Goal: Transaction & Acquisition: Purchase product/service

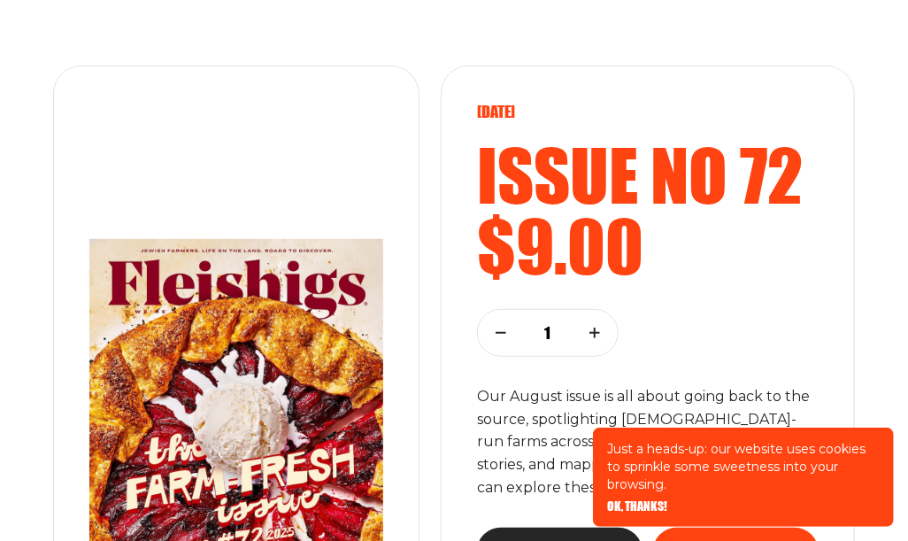
scroll to position [265, 0]
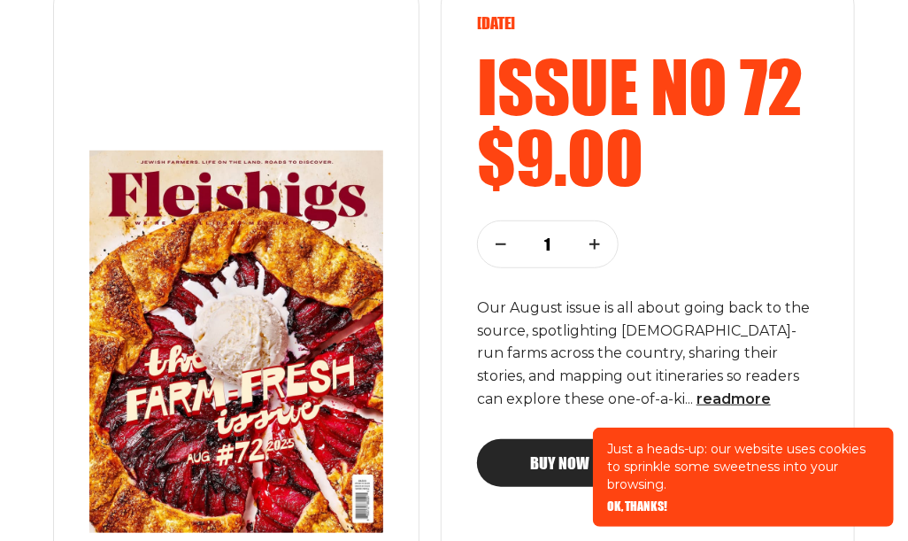
click at [634, 500] on span "OK, THANKS!" at bounding box center [637, 494] width 60 height 12
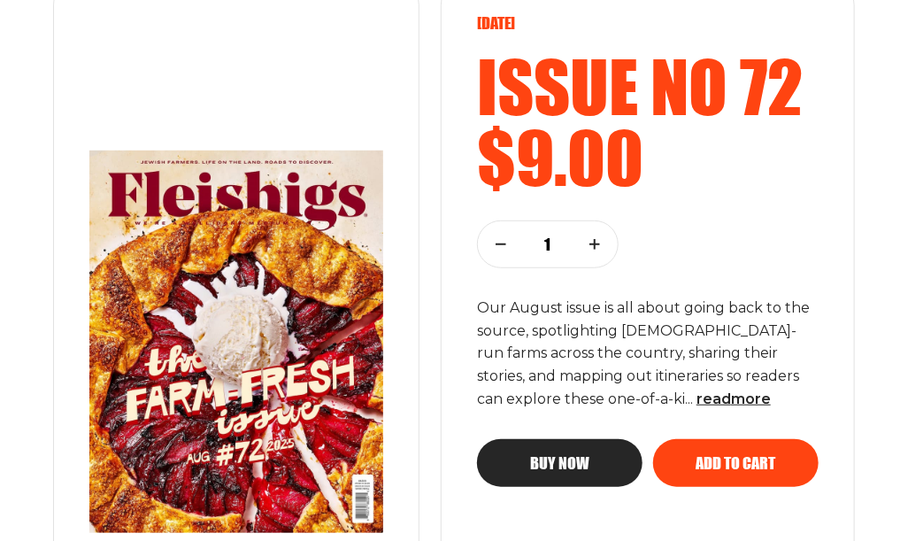
click at [559, 455] on span "Buy now" at bounding box center [559, 447] width 59 height 16
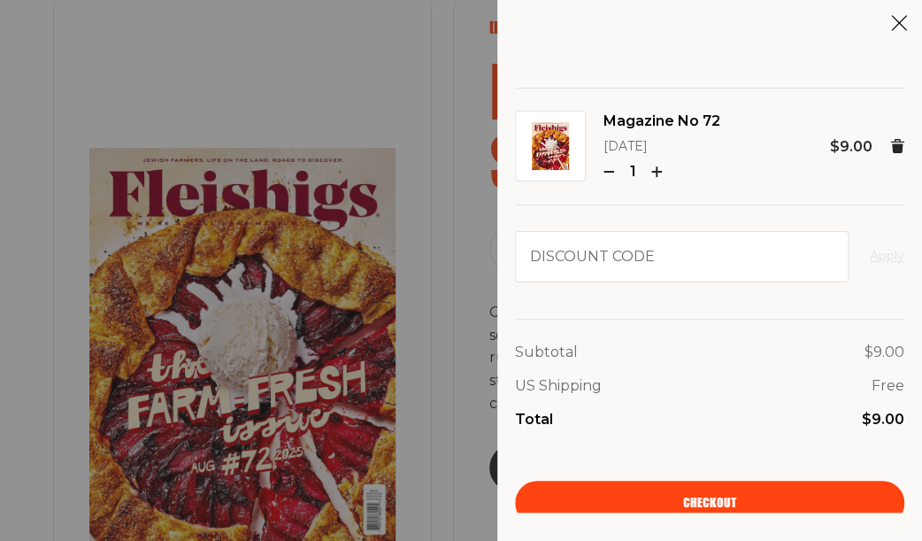
scroll to position [32, 0]
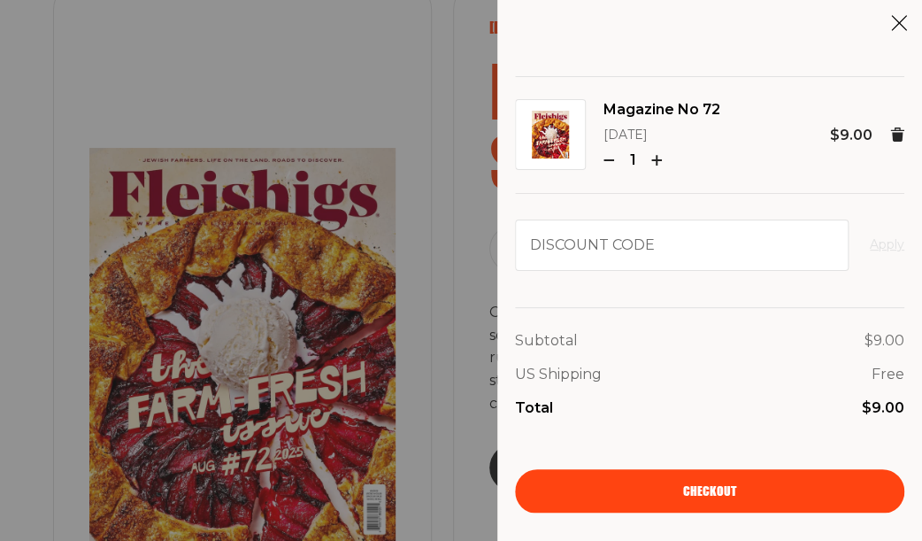
click at [713, 483] on link "Checkout" at bounding box center [709, 491] width 389 height 44
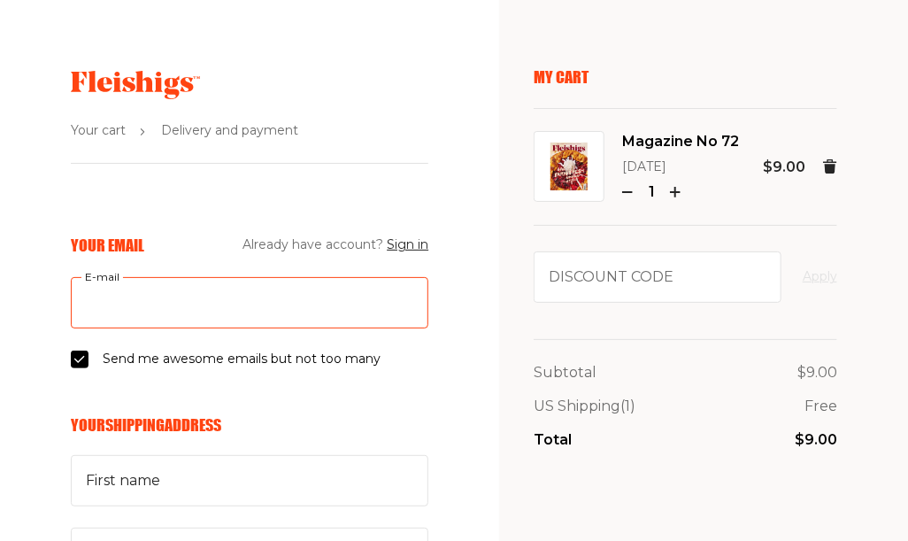
click at [84, 300] on input "E-mail" at bounding box center [250, 302] width 358 height 51
type input "[EMAIL_ADDRESS][DOMAIN_NAME]"
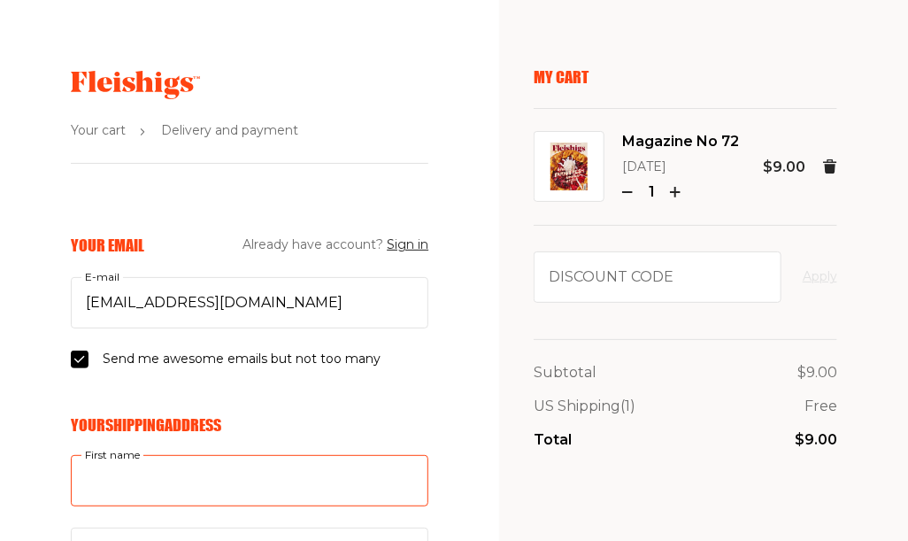
type input "[PERSON_NAME]"
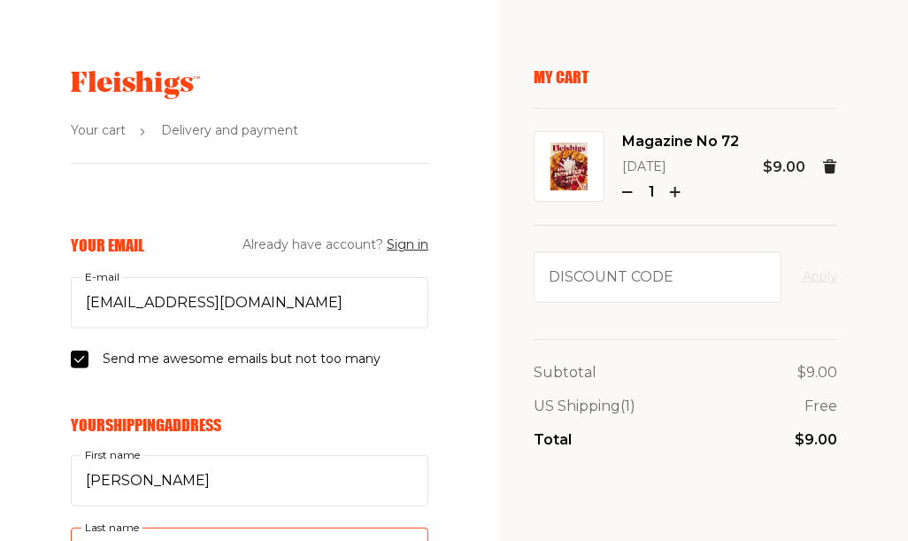
type input "[PERSON_NAME]"
type input "[STREET_ADDRESS]"
type input "3157278206"
type input "13066"
type input "[GEOGRAPHIC_DATA]"
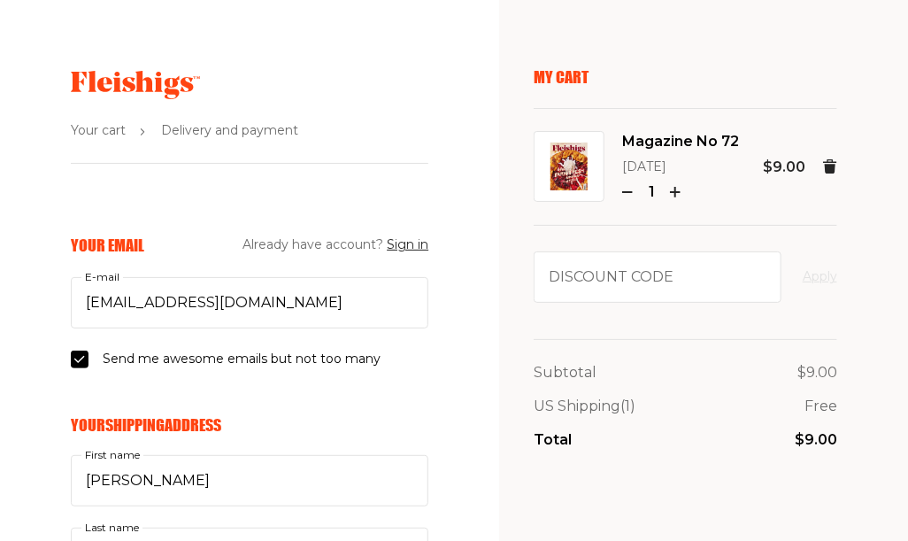
select select "US"
select select "[US_STATE]"
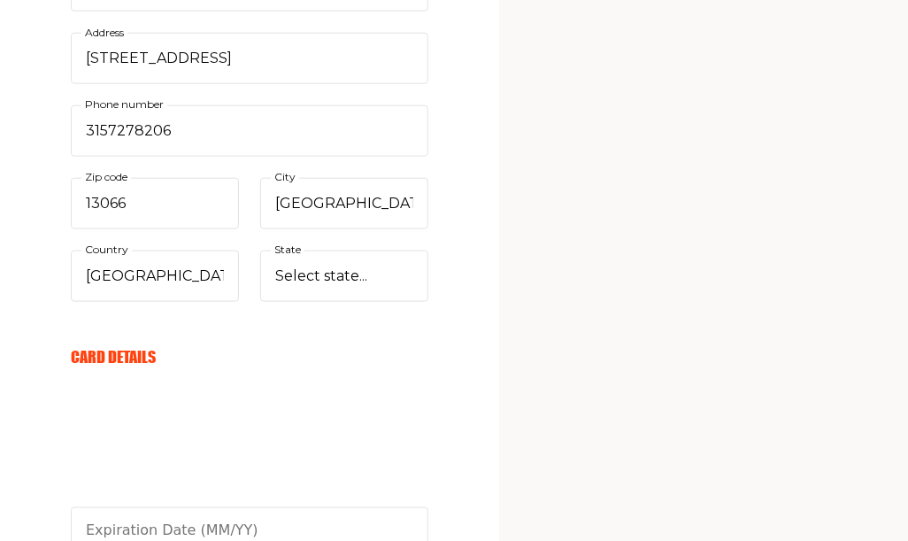
scroll to position [619, 0]
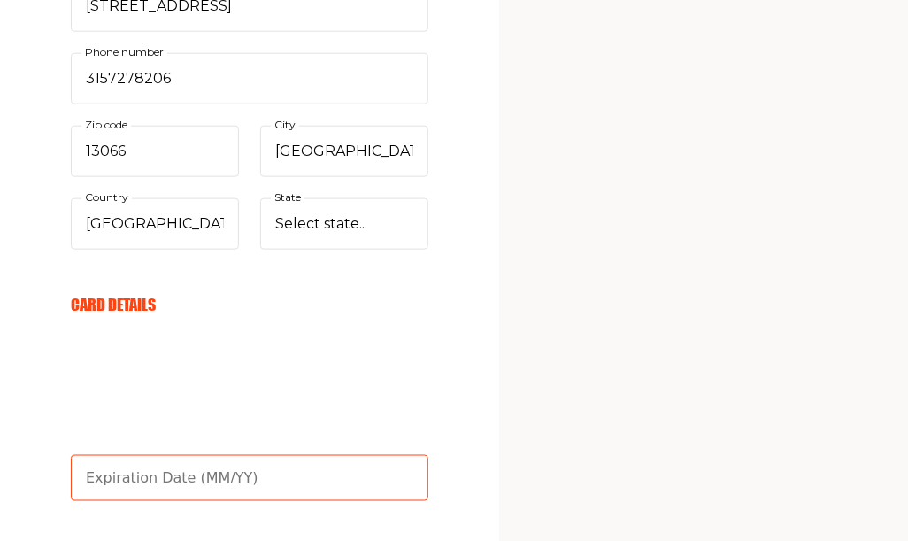
type input "11/26"
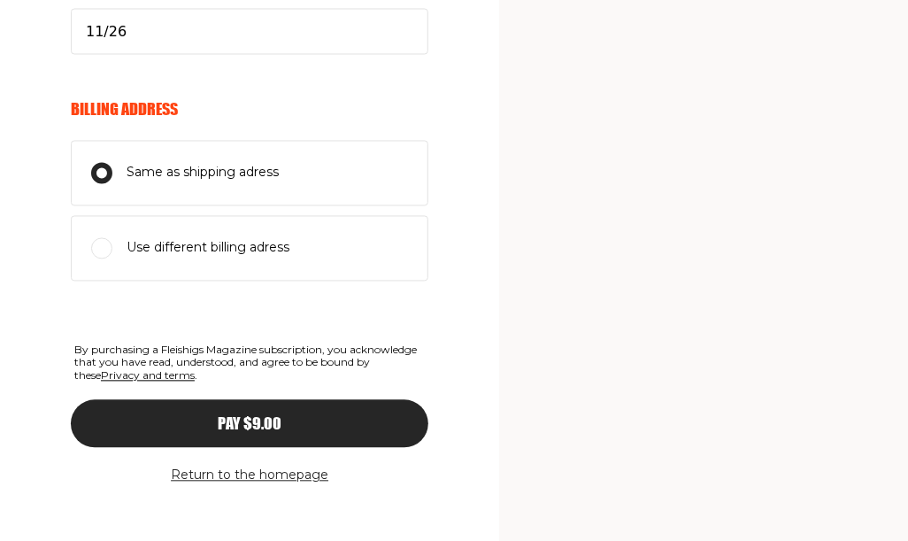
scroll to position [1078, 0]
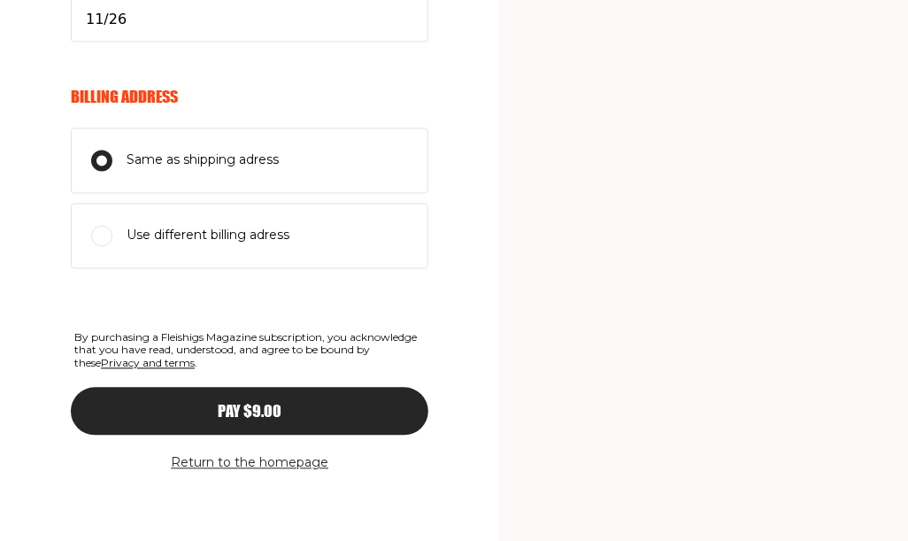
click at [261, 404] on span "Pay $9.00" at bounding box center [250, 396] width 64 height 16
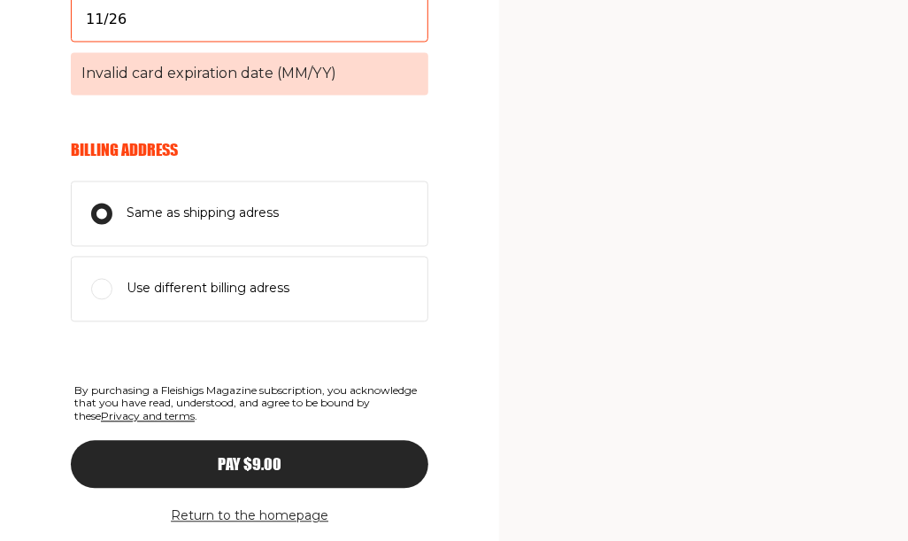
scroll to position [1072, 0]
